Goal: Information Seeking & Learning: Learn about a topic

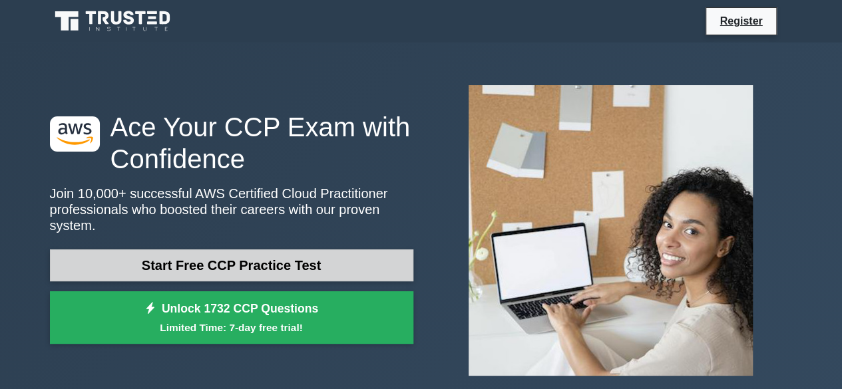
click at [364, 250] on link "Start Free CCP Practice Test" at bounding box center [231, 266] width 363 height 32
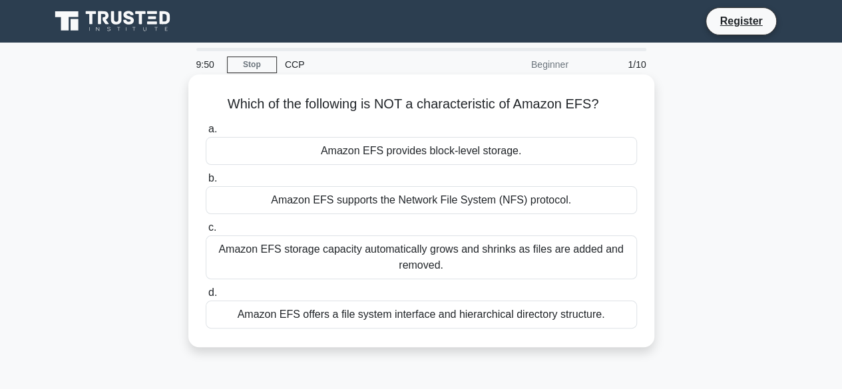
click at [533, 160] on div "Amazon EFS provides block-level storage." at bounding box center [421, 151] width 431 height 28
click at [206, 134] on input "a. Amazon EFS provides block-level storage." at bounding box center [206, 129] width 0 height 9
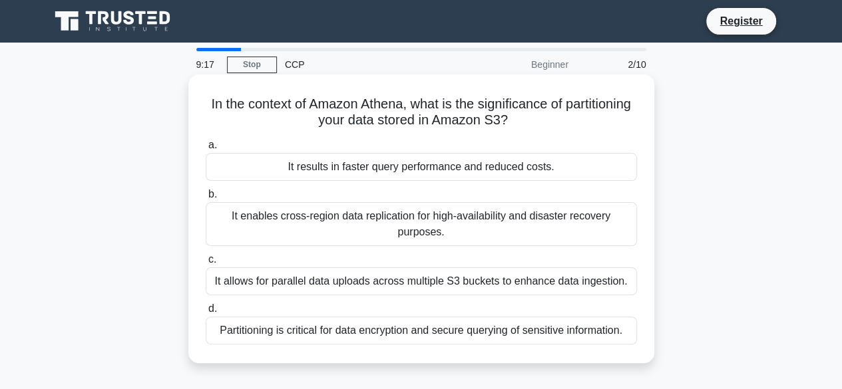
click at [505, 228] on div "It enables cross-region data replication for high-availability and disaster rec…" at bounding box center [421, 224] width 431 height 44
click at [206, 199] on input "b. It enables cross-region data replication for high-availability and disaster …" at bounding box center [206, 194] width 0 height 9
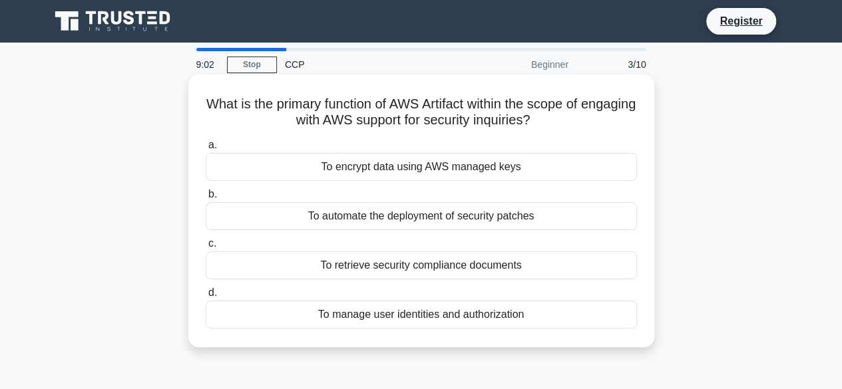
click at [353, 272] on div "To retrieve security compliance documents" at bounding box center [421, 266] width 431 height 28
click at [206, 248] on input "c. To retrieve security compliance documents" at bounding box center [206, 244] width 0 height 9
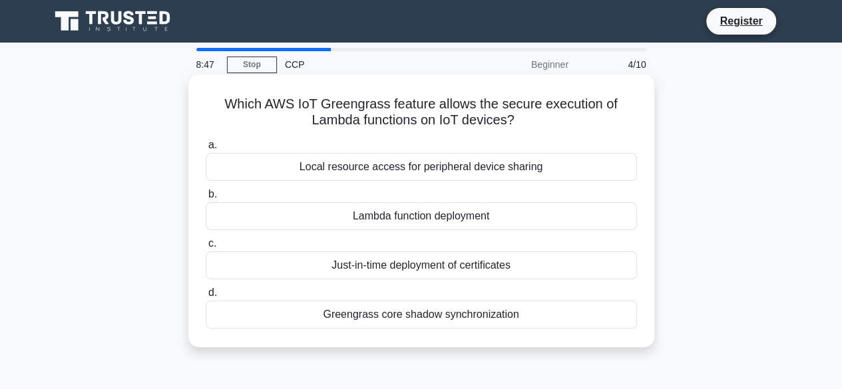
click at [411, 316] on div "Greengrass core shadow synchronization" at bounding box center [421, 315] width 431 height 28
click at [206, 298] on input "d. Greengrass core shadow synchronization" at bounding box center [206, 293] width 0 height 9
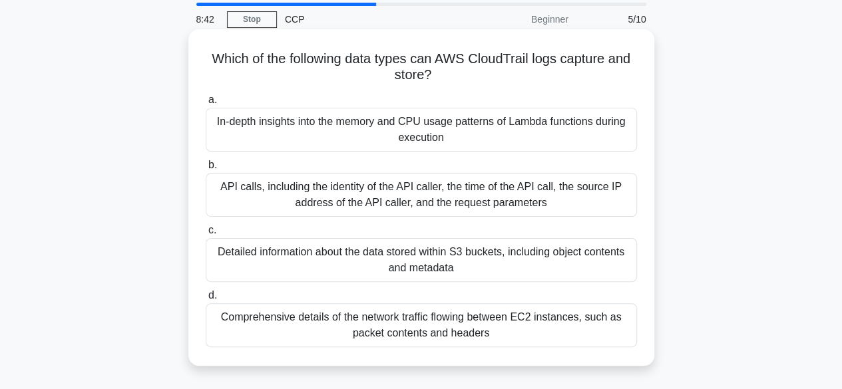
scroll to position [67, 0]
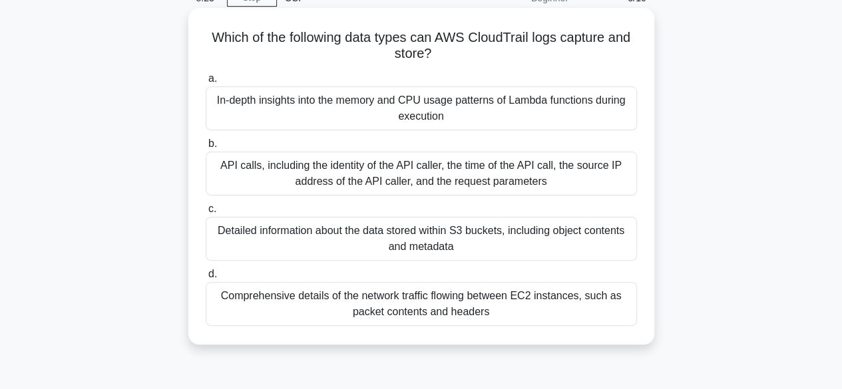
click at [353, 196] on div "a. In-depth insights into the memory and CPU usage patterns of Lambda functions…" at bounding box center [421, 198] width 447 height 261
click at [355, 93] on div "In-depth insights into the memory and CPU usage patterns of Lambda functions du…" at bounding box center [421, 109] width 431 height 44
click at [206, 83] on input "a. In-depth insights into the memory and CPU usage patterns of Lambda functions…" at bounding box center [206, 79] width 0 height 9
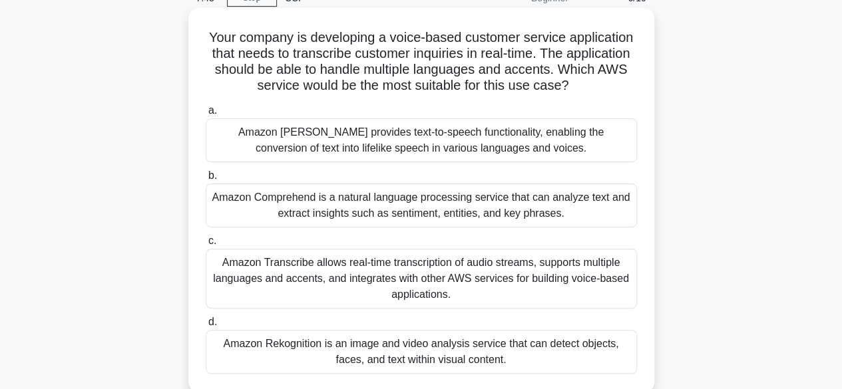
click at [309, 138] on div "Amazon Polly provides text-to-speech functionality, enabling the conversion of …" at bounding box center [421, 140] width 431 height 44
click at [206, 115] on input "a. Amazon Polly provides text-to-speech functionality, enabling the conversion …" at bounding box center [206, 111] width 0 height 9
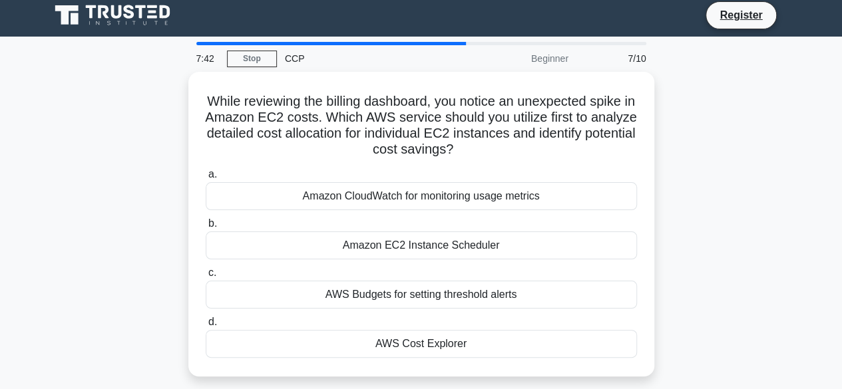
scroll to position [0, 0]
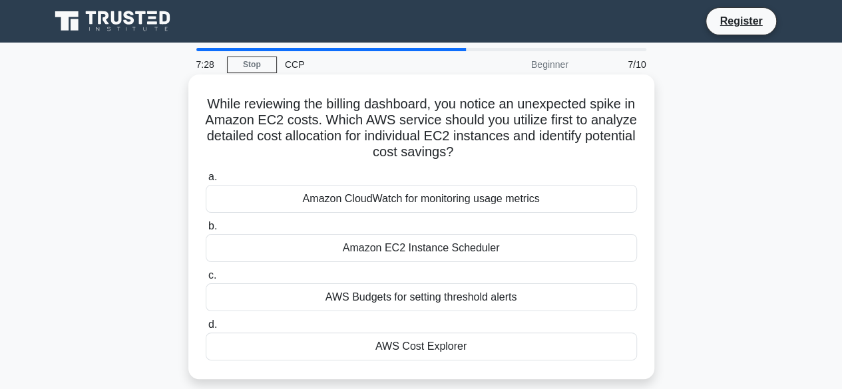
click at [245, 349] on div "AWS Cost Explorer" at bounding box center [421, 347] width 431 height 28
click at [206, 329] on input "d. AWS Cost Explorer" at bounding box center [206, 325] width 0 height 9
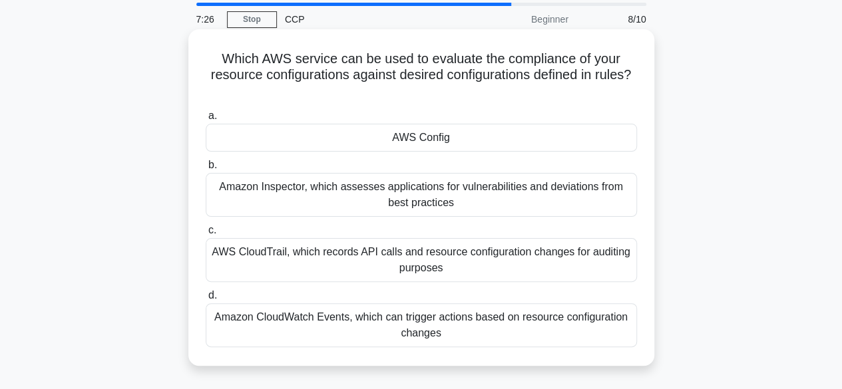
scroll to position [67, 0]
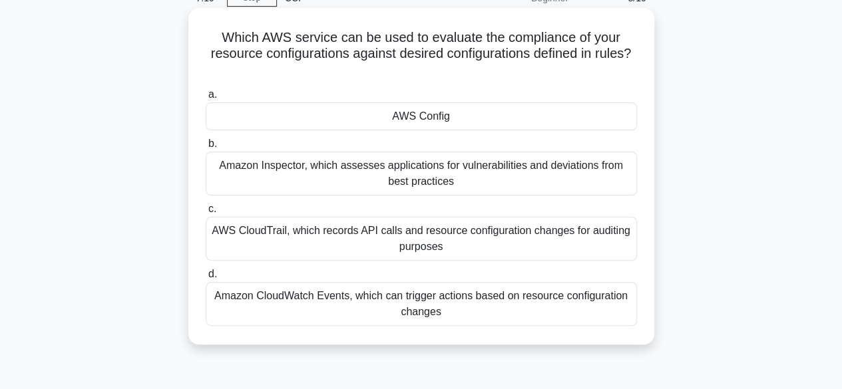
click at [331, 123] on div "AWS Config" at bounding box center [421, 117] width 431 height 28
click at [206, 99] on input "a. AWS Config" at bounding box center [206, 95] width 0 height 9
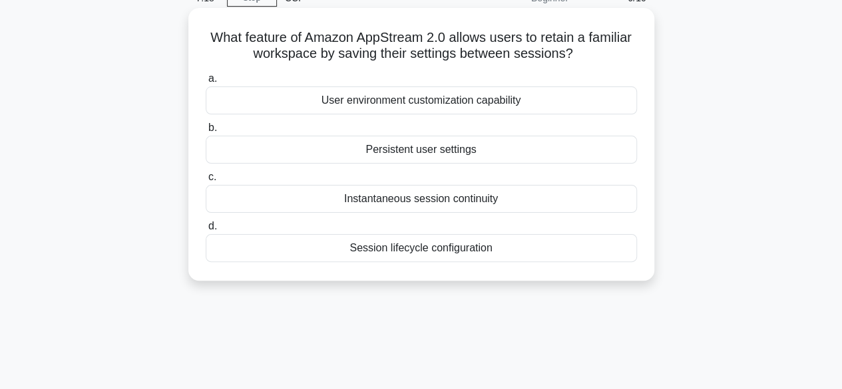
scroll to position [0, 0]
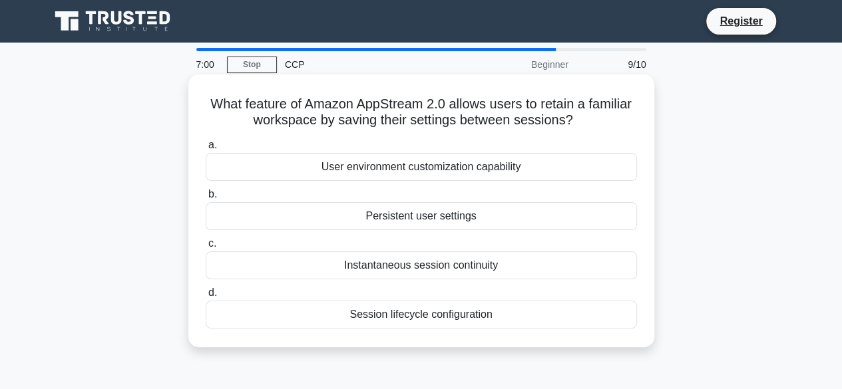
click at [398, 176] on div "User environment customization capability" at bounding box center [421, 167] width 431 height 28
click at [206, 150] on input "a. User environment customization capability" at bounding box center [206, 145] width 0 height 9
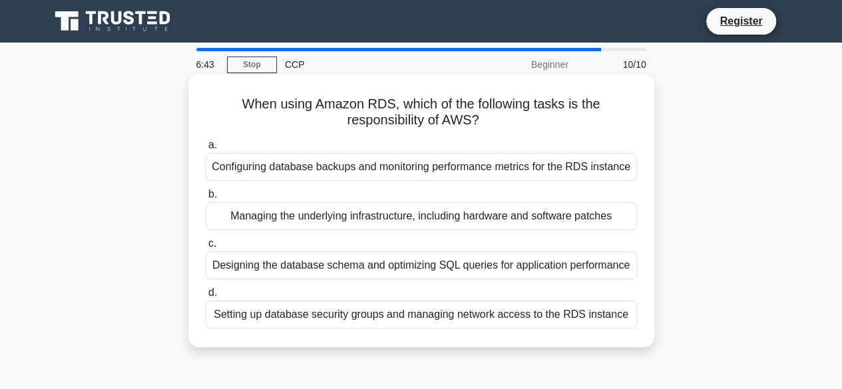
drag, startPoint x: 345, startPoint y: 149, endPoint x: 342, endPoint y: 164, distance: 15.5
click at [344, 159] on label "a. Configuring database backups and monitoring performance metrics for the RDS …" at bounding box center [421, 159] width 431 height 44
click at [342, 165] on div "Configuring database backups and monitoring performance metrics for the RDS ins…" at bounding box center [421, 167] width 431 height 28
click at [206, 150] on input "a. Configuring database backups and monitoring performance metrics for the RDS …" at bounding box center [206, 145] width 0 height 9
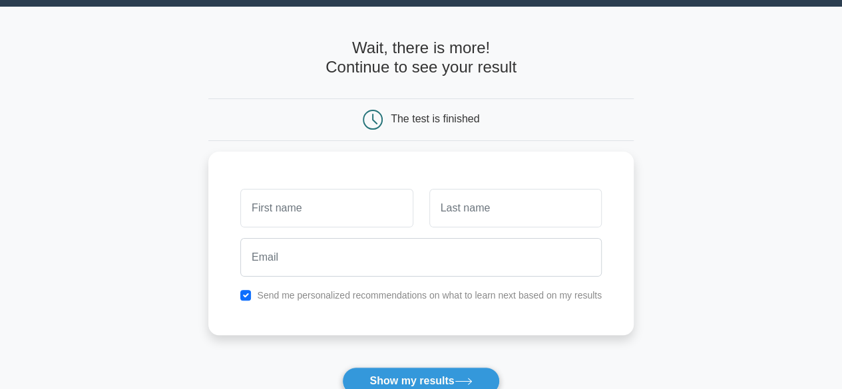
scroll to position [67, 0]
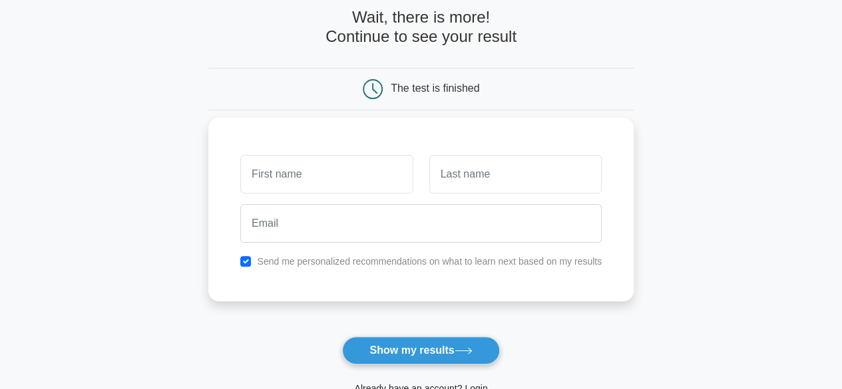
click at [355, 182] on input "text" at bounding box center [326, 174] width 172 height 39
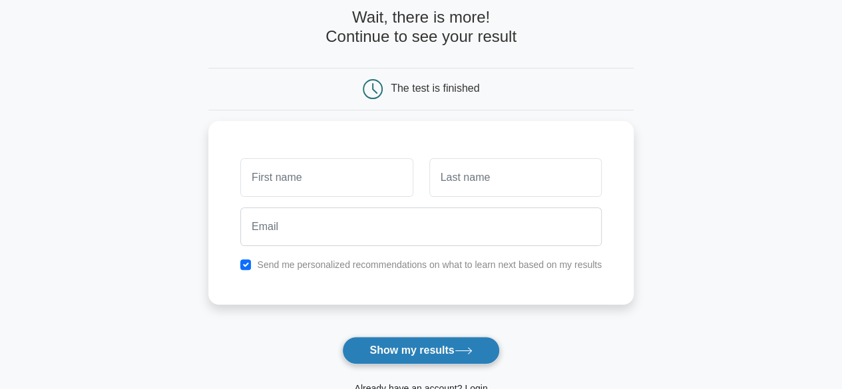
click at [359, 351] on button "Show my results" at bounding box center [420, 351] width 157 height 28
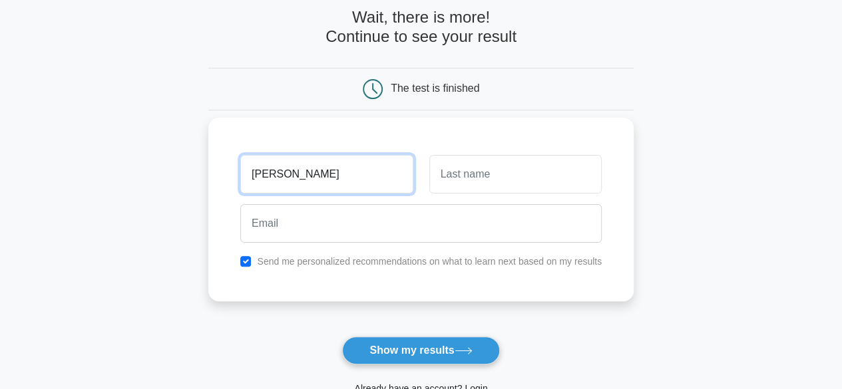
type input "vinothini"
click at [342, 337] on button "Show my results" at bounding box center [420, 351] width 157 height 28
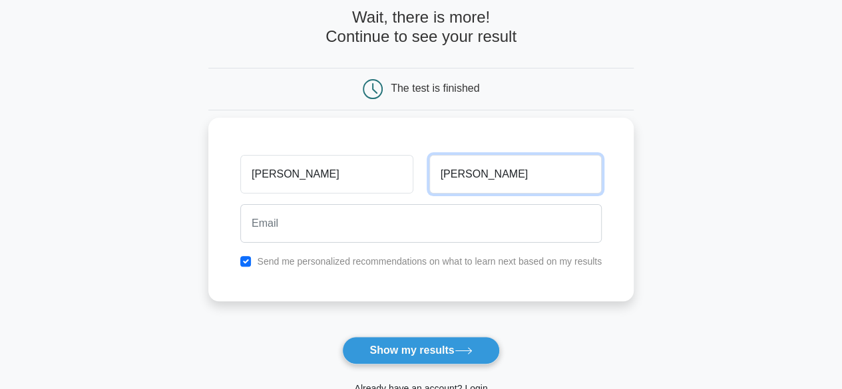
type input "vinothini"
click at [342, 337] on button "Show my results" at bounding box center [420, 351] width 157 height 28
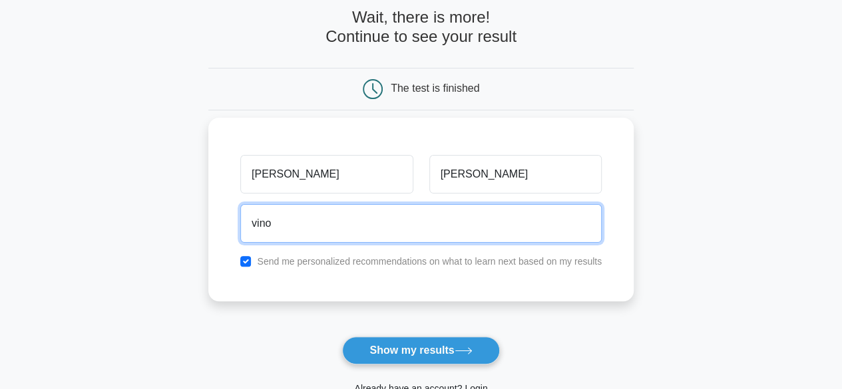
type input "vinothinienglish45@gmail.com"
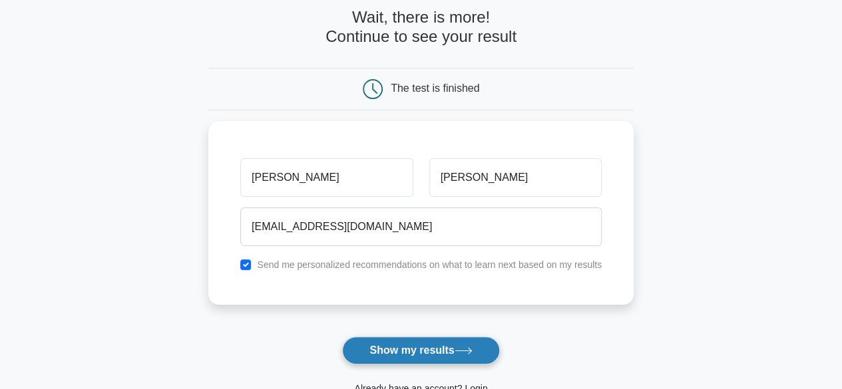
click at [395, 361] on button "Show my results" at bounding box center [420, 351] width 157 height 28
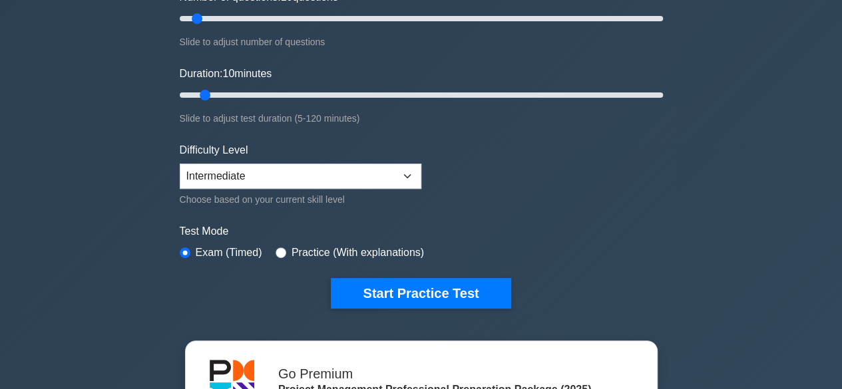
scroll to position [266, 0]
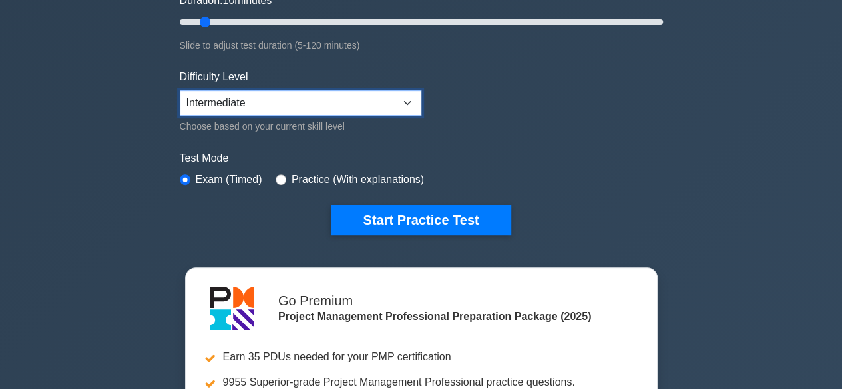
click at [320, 95] on select "Beginner Intermediate Expert" at bounding box center [301, 103] width 242 height 25
select select "beginner"
click at [180, 91] on select "Beginner Intermediate Expert" at bounding box center [301, 103] width 242 height 25
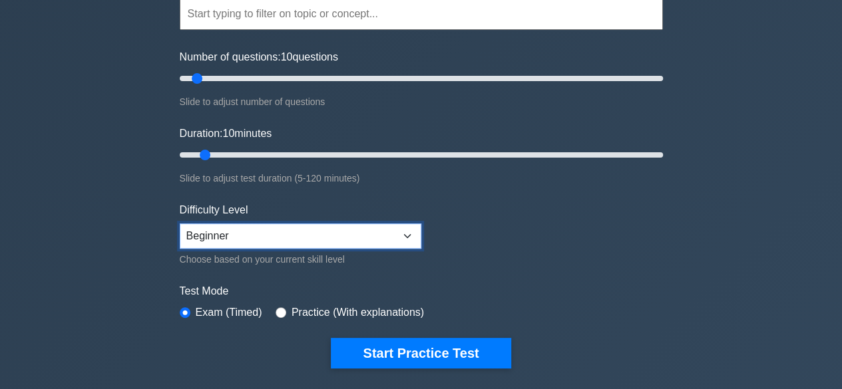
scroll to position [0, 0]
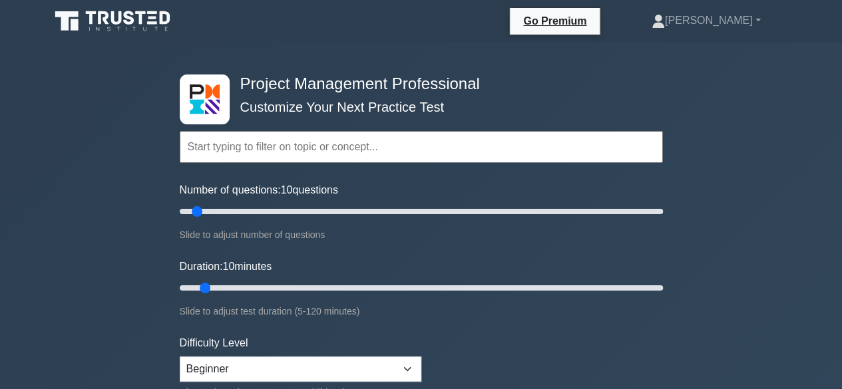
click at [276, 155] on input "text" at bounding box center [421, 147] width 483 height 32
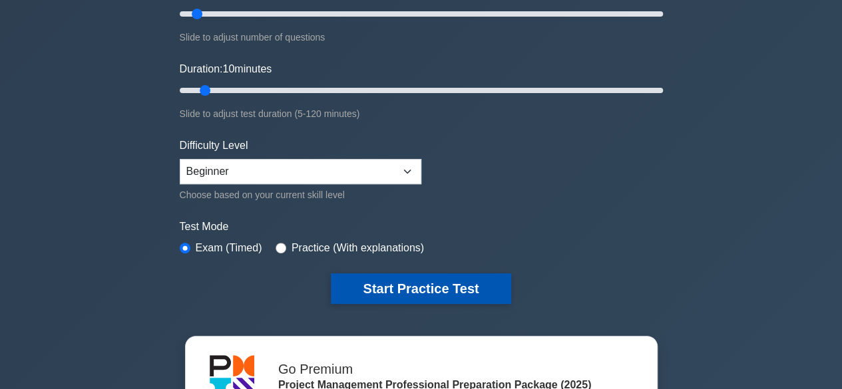
scroll to position [200, 0]
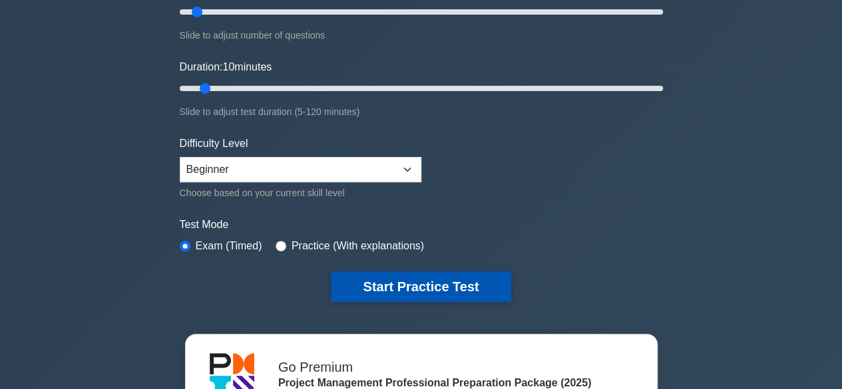
type input "s3 and IAM"
click at [397, 290] on button "Start Practice Test" at bounding box center [421, 287] width 180 height 31
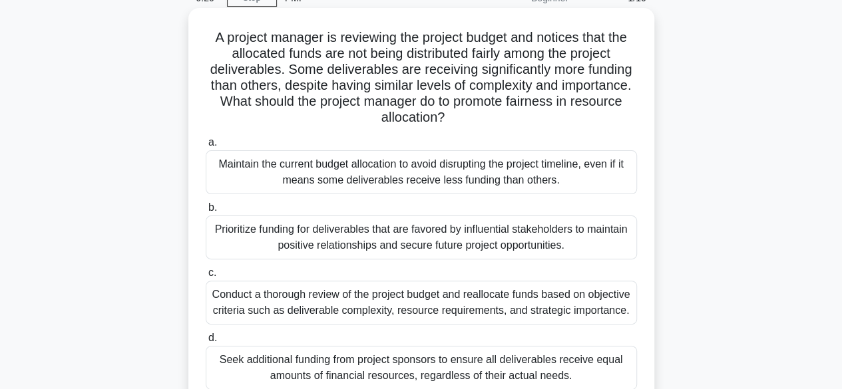
scroll to position [133, 0]
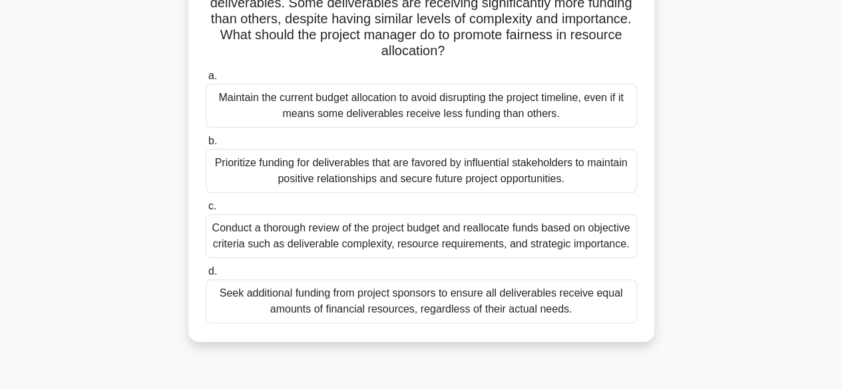
click at [307, 258] on div "Conduct a thorough review of the project budget and reallocate funds based on o…" at bounding box center [421, 236] width 431 height 44
click at [206, 211] on input "c. Conduct a thorough review of the project budget and reallocate funds based o…" at bounding box center [206, 206] width 0 height 9
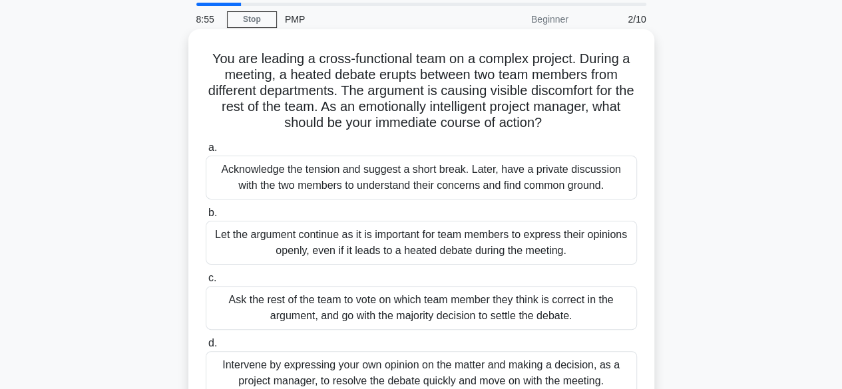
scroll to position [67, 0]
